Goal: Transaction & Acquisition: Subscribe to service/newsletter

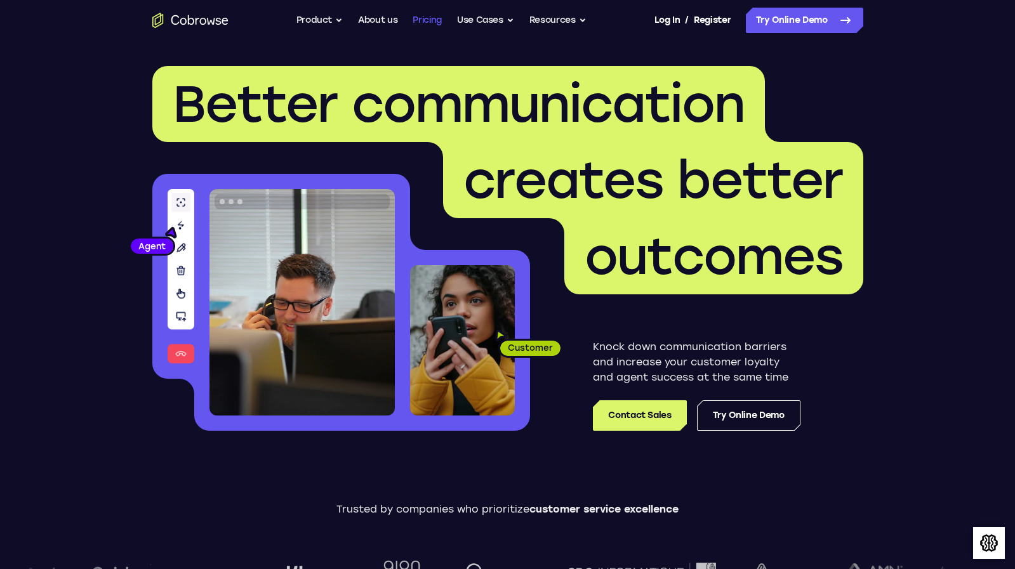
click at [437, 19] on link "Pricing" at bounding box center [427, 20] width 29 height 25
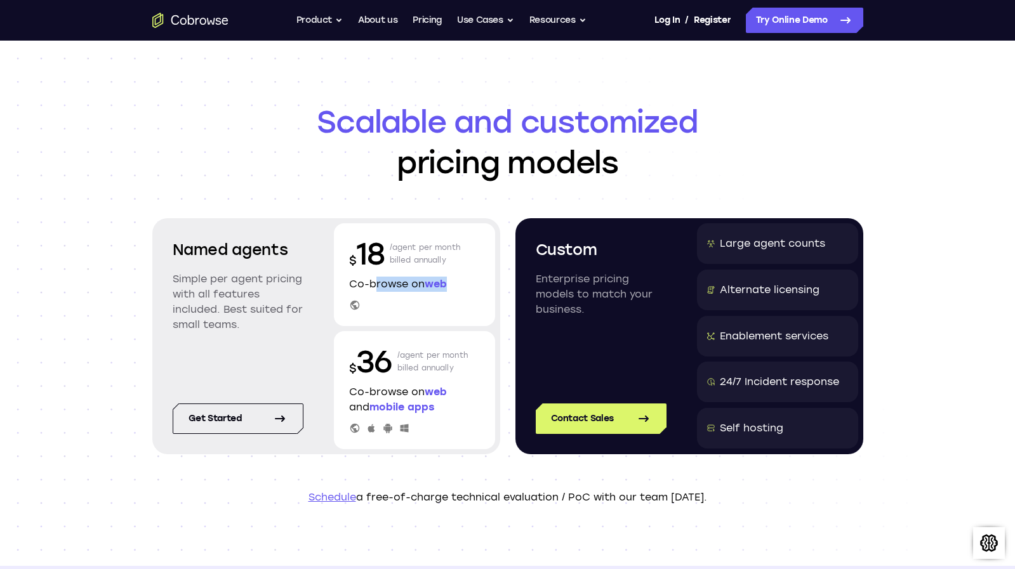
drag, startPoint x: 372, startPoint y: 284, endPoint x: 460, endPoint y: 282, distance: 88.2
click at [460, 282] on p "Co-browse on web" at bounding box center [414, 284] width 131 height 15
drag, startPoint x: 460, startPoint y: 282, endPoint x: 484, endPoint y: 284, distance: 23.5
click at [484, 284] on div "$ 18 /agent per month billed annually Co-browse on web" at bounding box center [414, 274] width 161 height 103
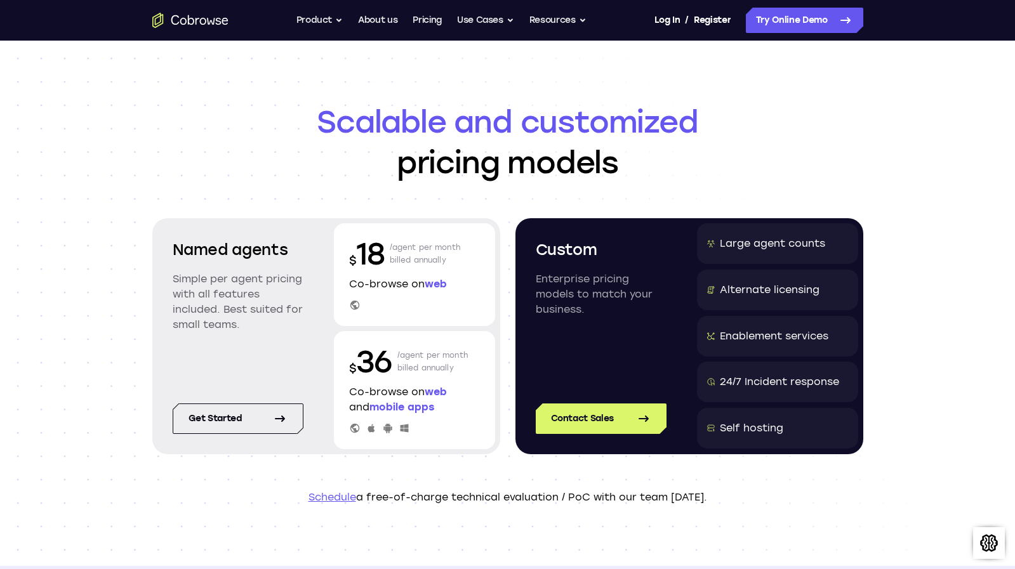
click at [484, 284] on div "$ 18 /agent per month billed annually Co-browse on web" at bounding box center [414, 274] width 161 height 103
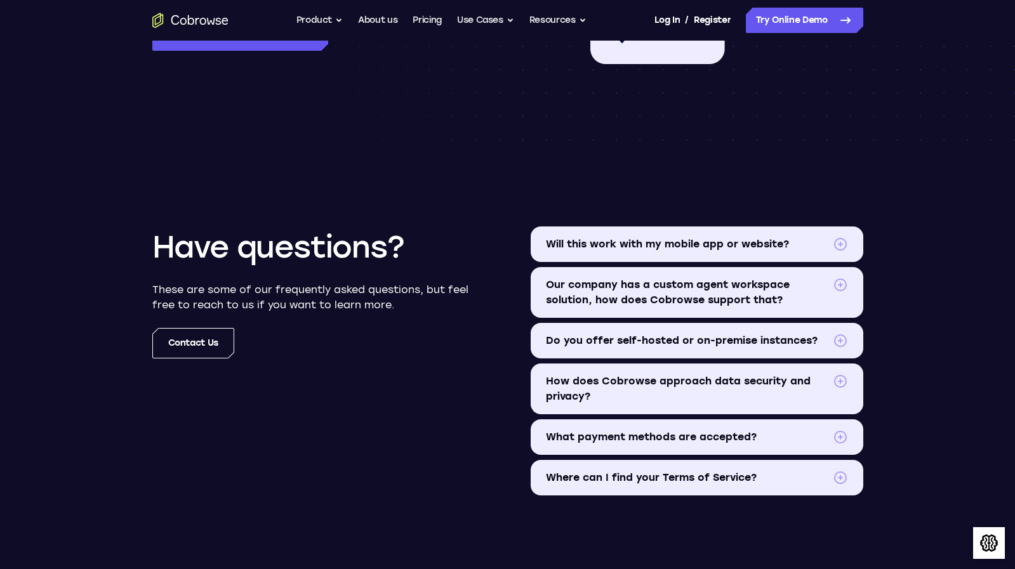
scroll to position [1373, 0]
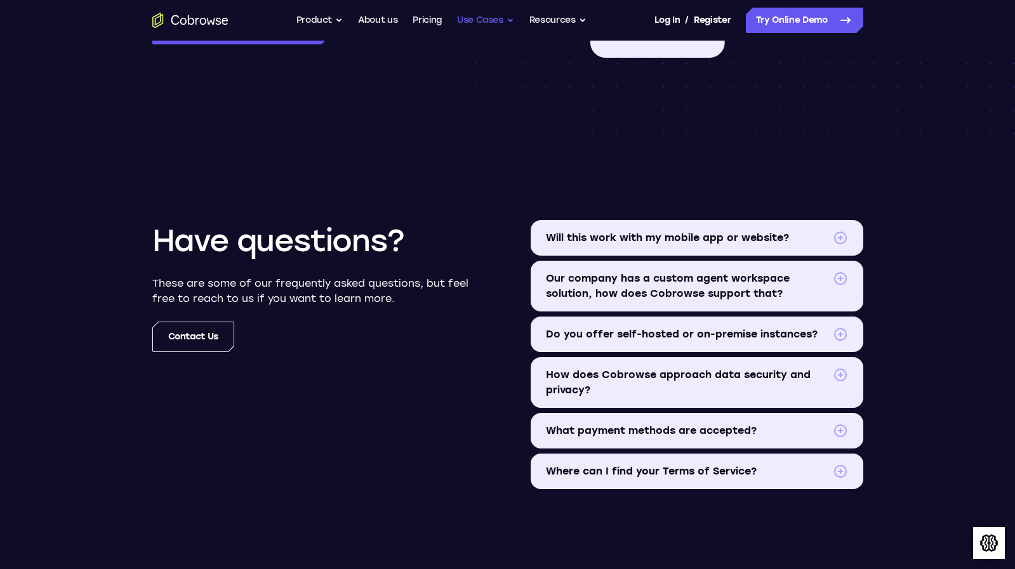
click at [506, 21] on button "Use Cases" at bounding box center [485, 20] width 57 height 25
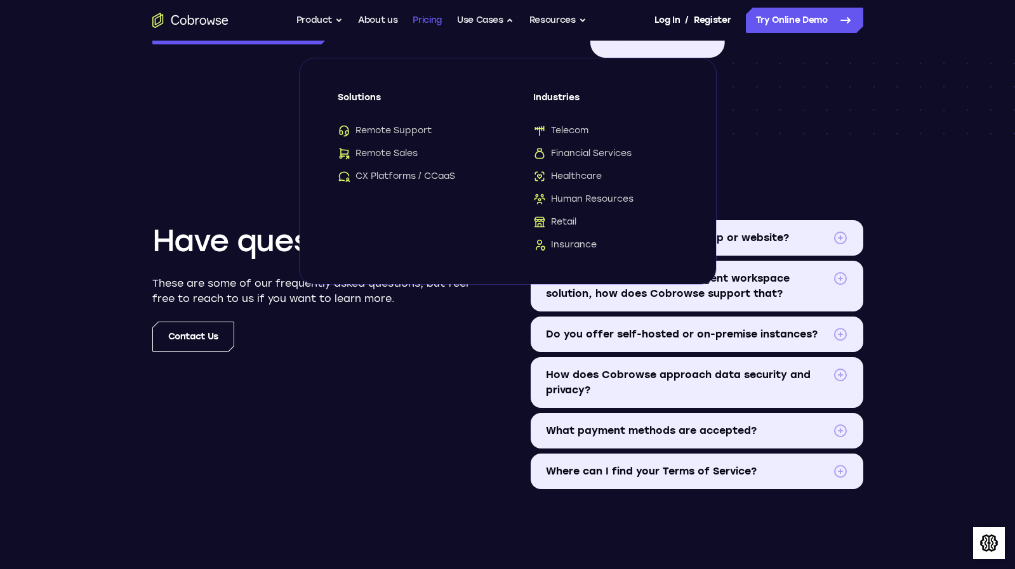
click at [430, 18] on link "Pricing" at bounding box center [427, 20] width 29 height 25
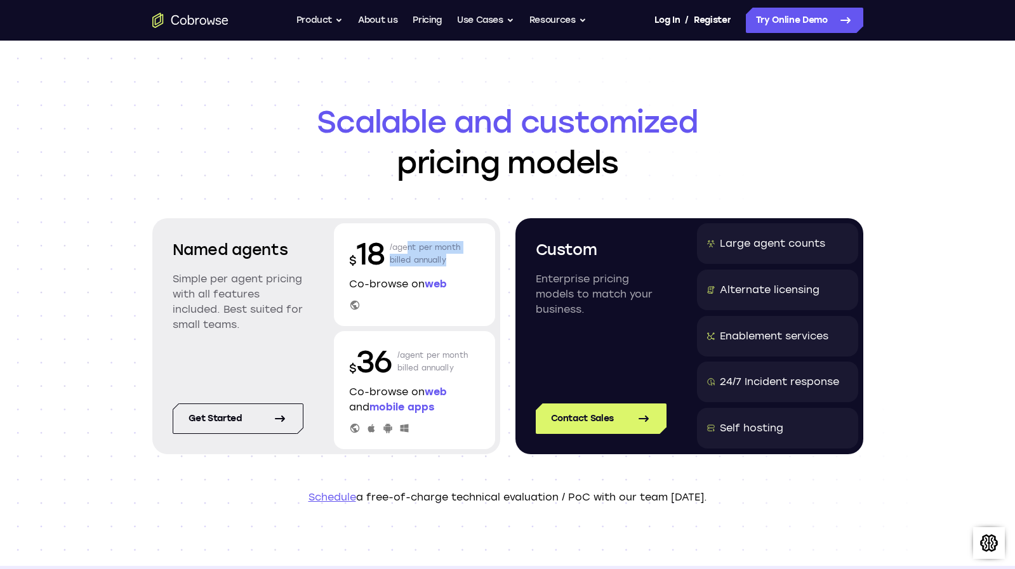
drag, startPoint x: 413, startPoint y: 249, endPoint x: 468, endPoint y: 262, distance: 57.4
click at [468, 262] on div "$ 18 /agent per month billed annually" at bounding box center [414, 254] width 131 height 41
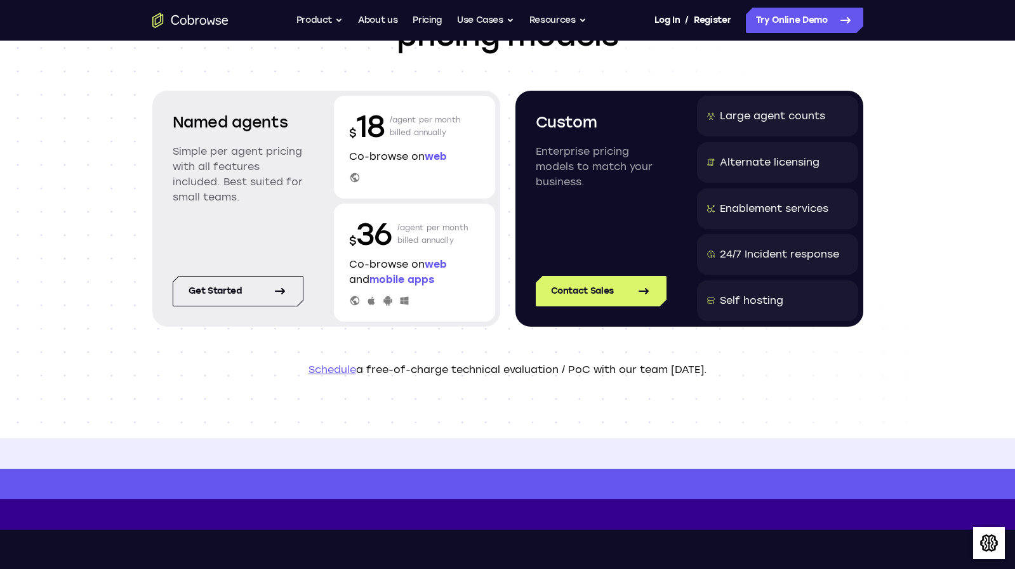
scroll to position [44, 0]
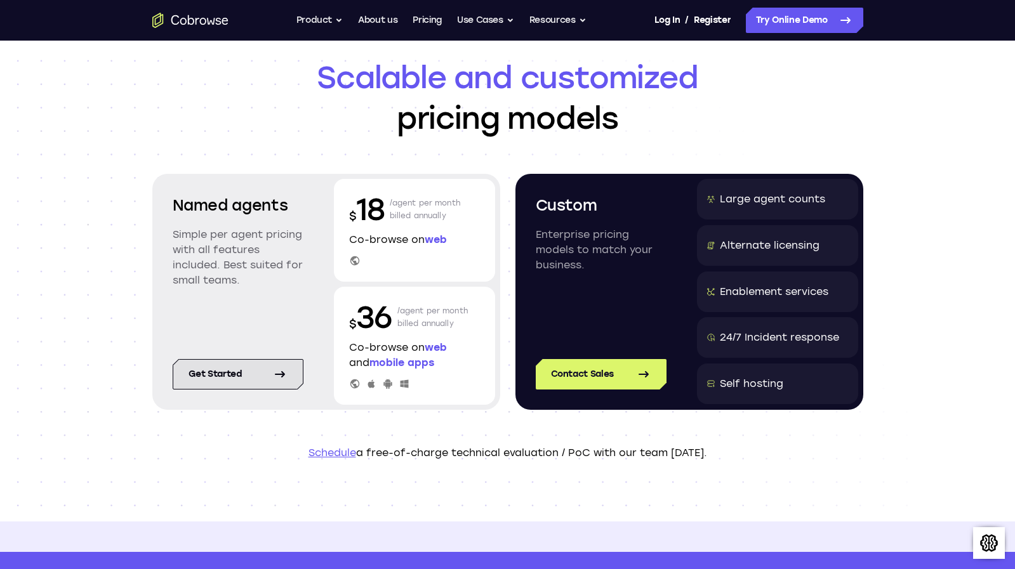
click at [227, 376] on link "Get started" at bounding box center [238, 374] width 131 height 30
